Goal: Transaction & Acquisition: Purchase product/service

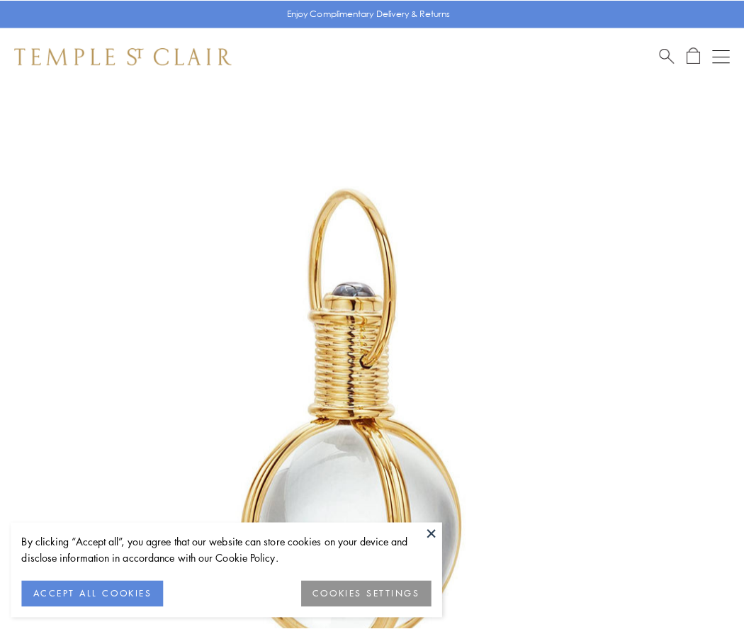
scroll to position [370, 0]
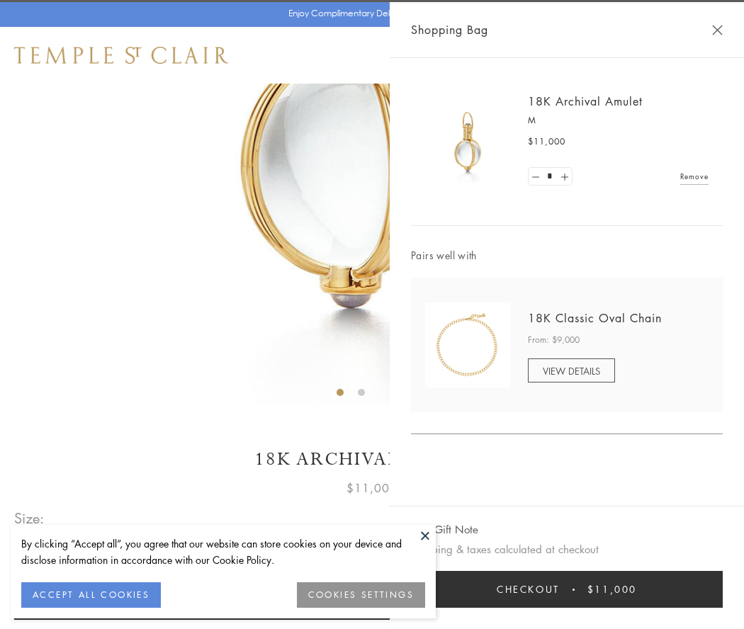
click at [567, 589] on button "Checkout $11,000" at bounding box center [567, 589] width 312 height 37
